Goal: Entertainment & Leisure: Consume media (video, audio)

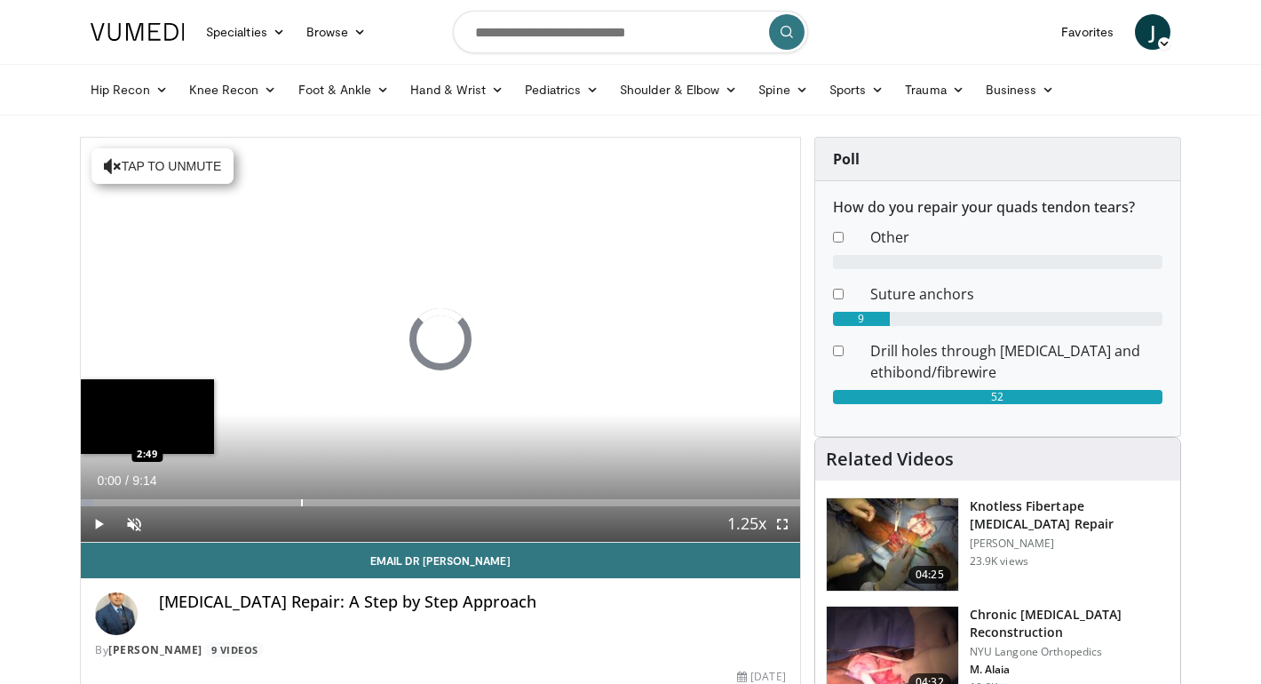
click at [303, 494] on div "Loaded : 1.79% 0:00 2:49" at bounding box center [440, 497] width 719 height 17
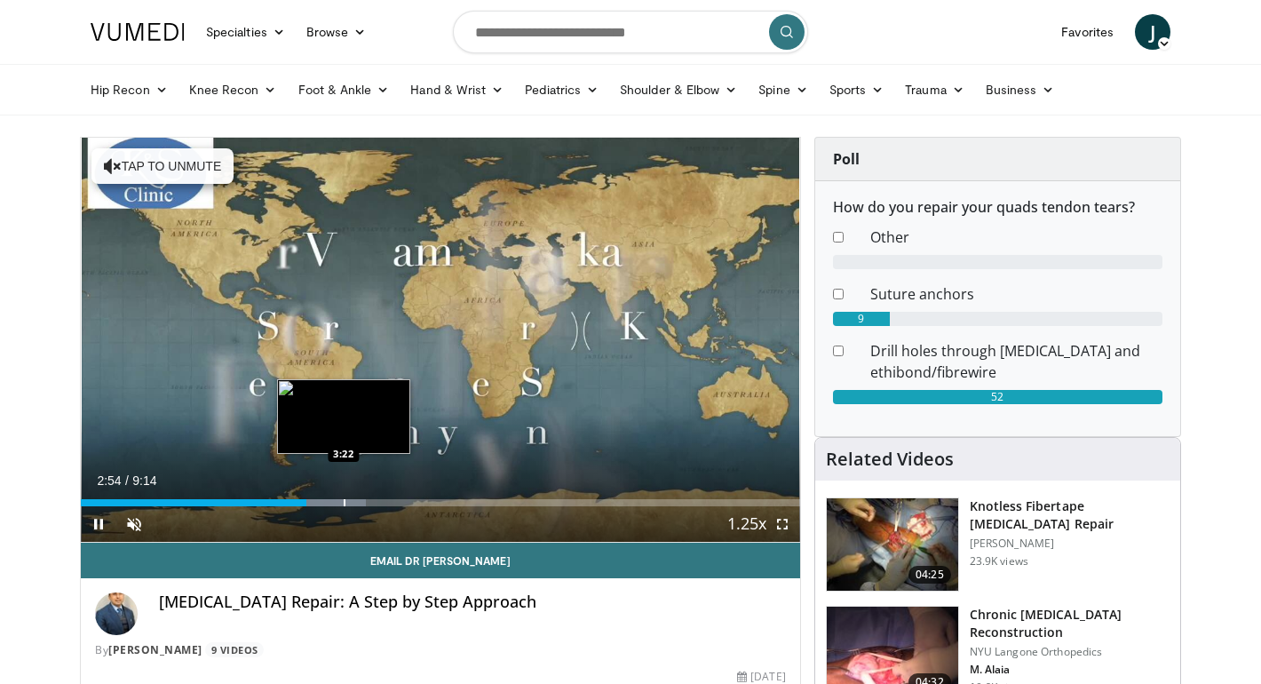
click at [344, 501] on div "Progress Bar" at bounding box center [345, 502] width 2 height 7
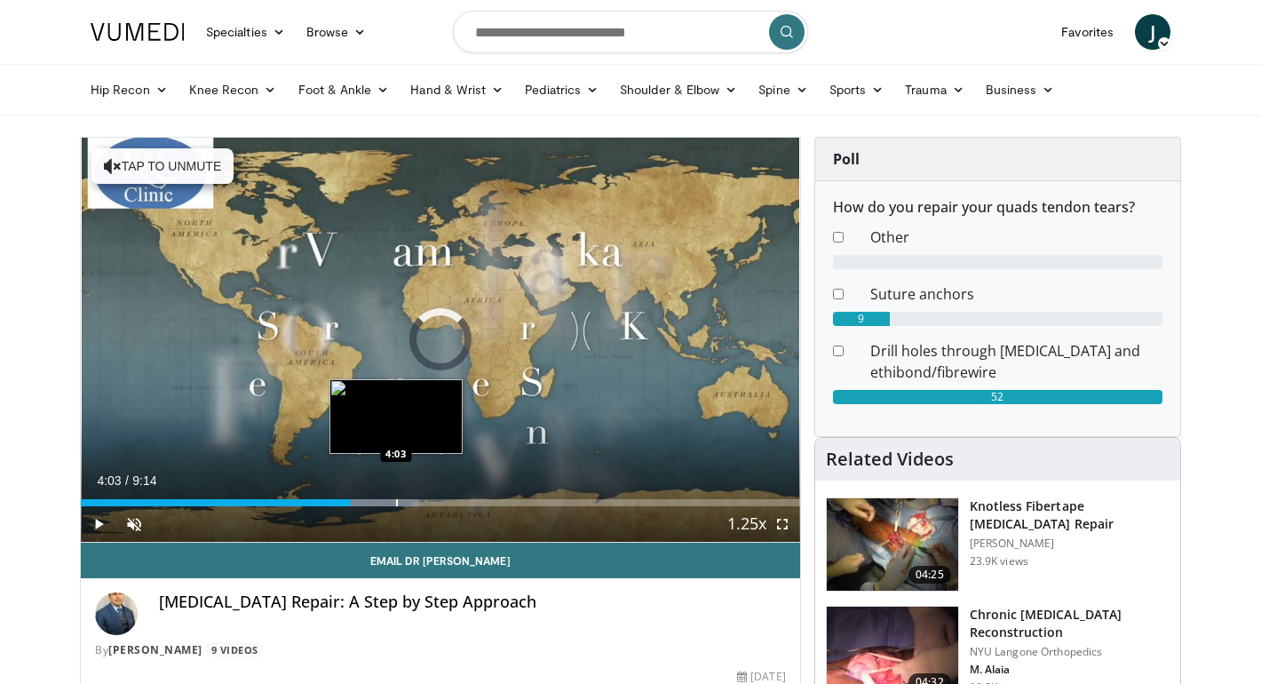
click at [396, 496] on div "Loaded : 46.88% 4:03 4:03" at bounding box center [440, 497] width 719 height 17
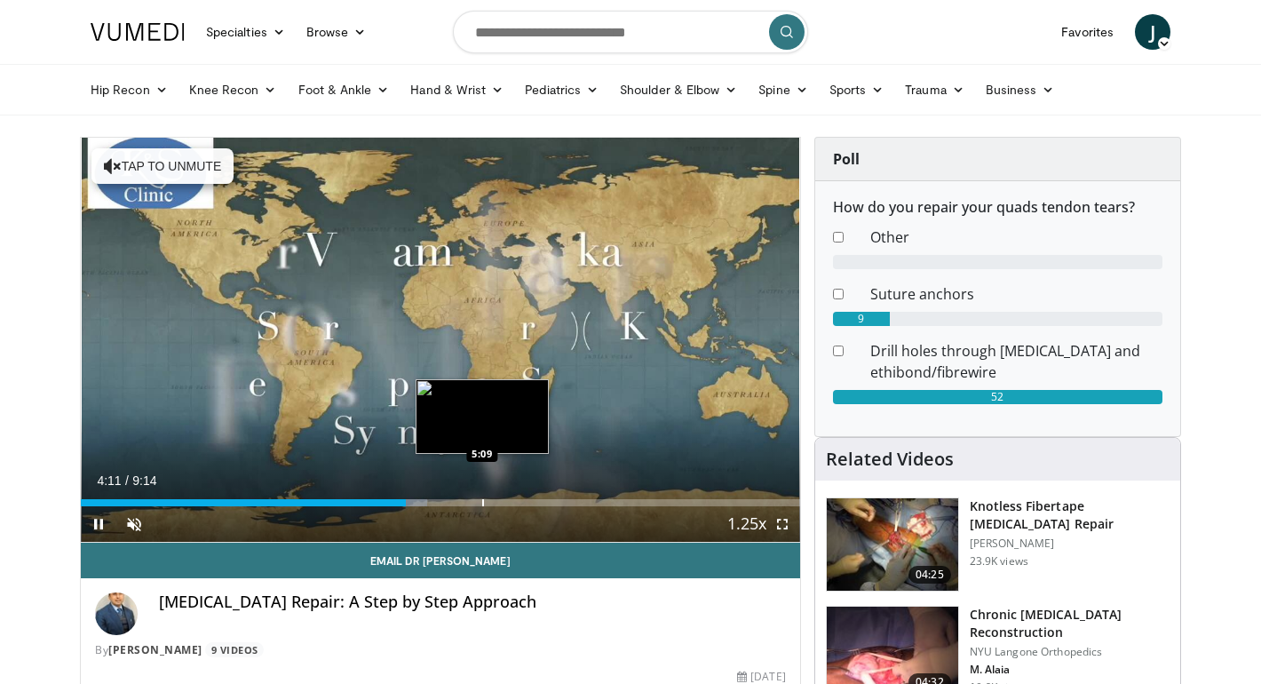
click at [482, 496] on div "Loaded : 48.21% 4:11 5:09" at bounding box center [440, 497] width 719 height 17
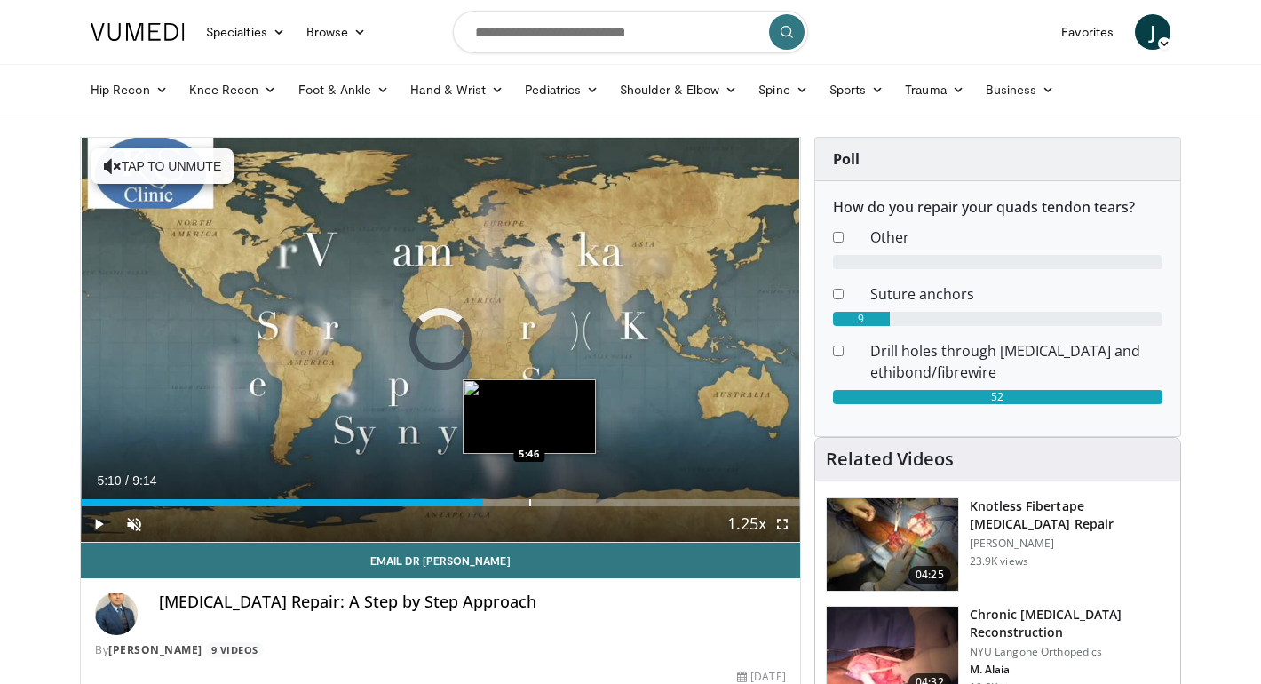
click at [530, 499] on div "Progress Bar" at bounding box center [530, 502] width 2 height 7
